Goal: Entertainment & Leisure: Consume media (video, audio)

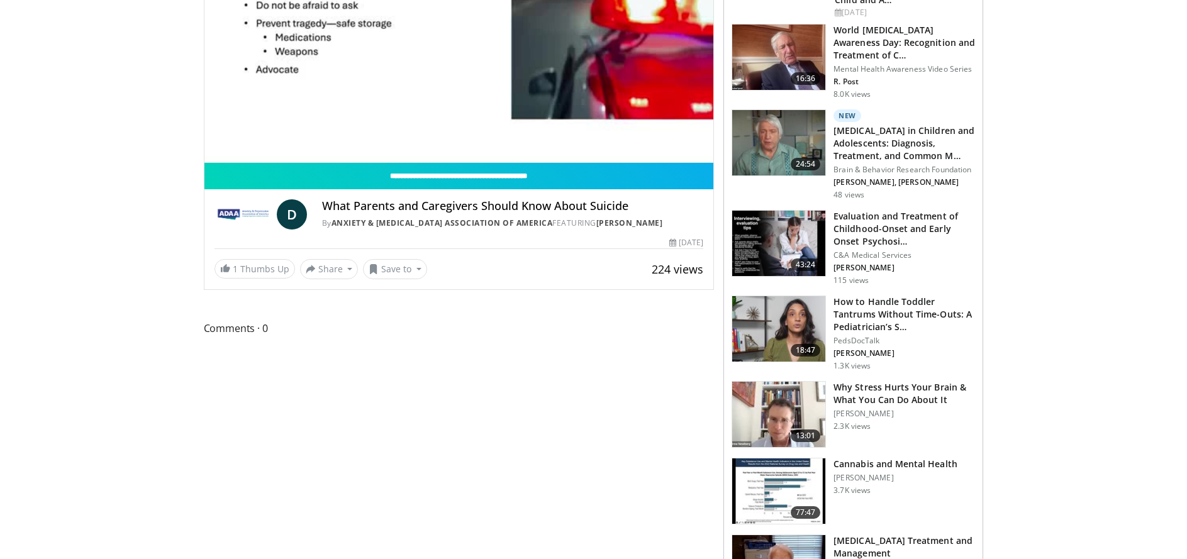
scroll to position [63, 0]
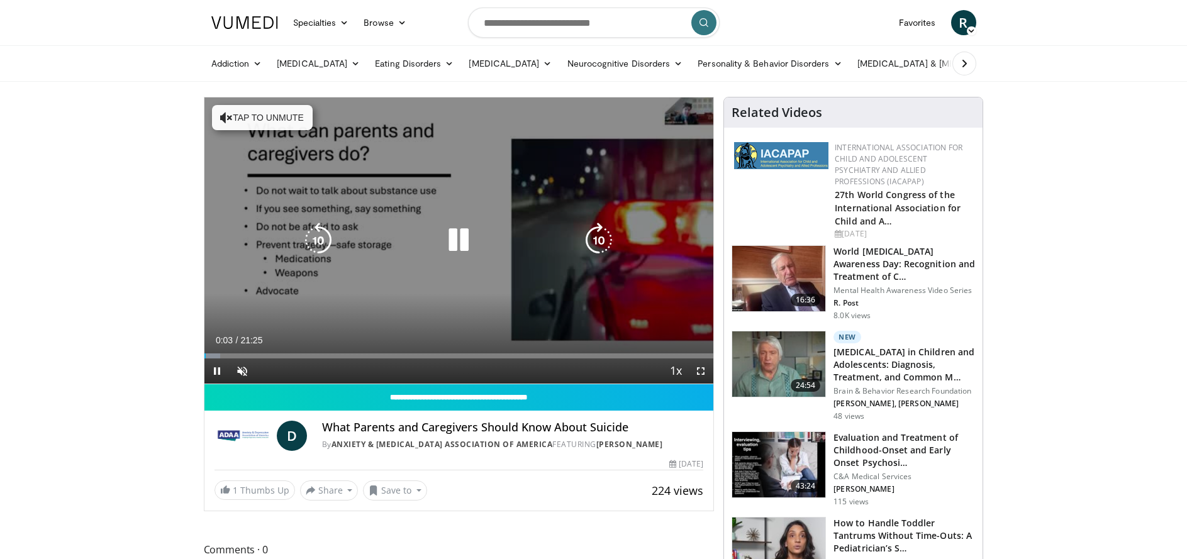
click at [452, 244] on icon "Video Player" at bounding box center [458, 240] width 35 height 35
click at [239, 119] on button "Tap to unmute" at bounding box center [262, 117] width 101 height 25
click at [457, 240] on icon "Video Player" at bounding box center [458, 240] width 35 height 35
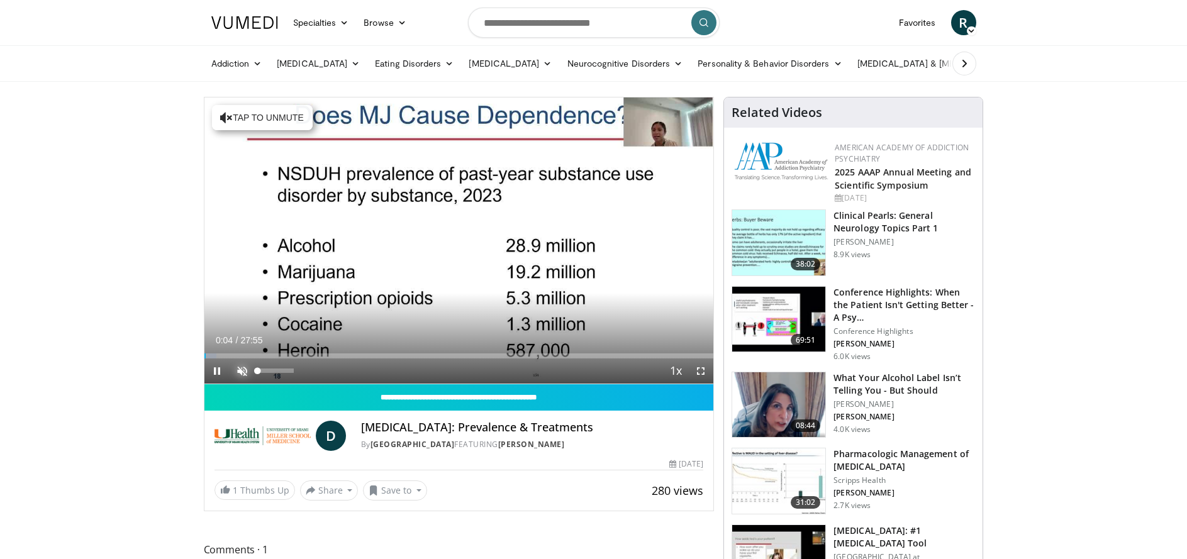
click at [241, 369] on span "Video Player" at bounding box center [242, 371] width 25 height 25
